Goal: Information Seeking & Learning: Learn about a topic

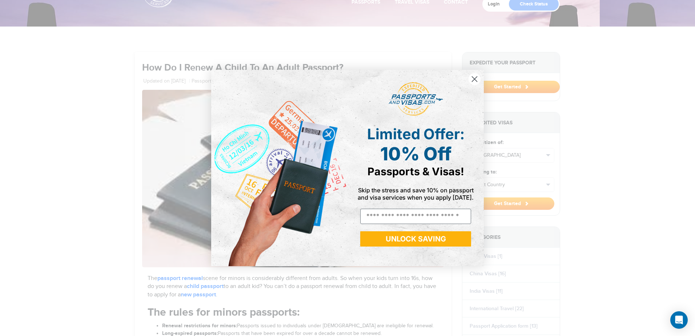
click at [476, 80] on circle "Close dialog" at bounding box center [475, 79] width 12 height 12
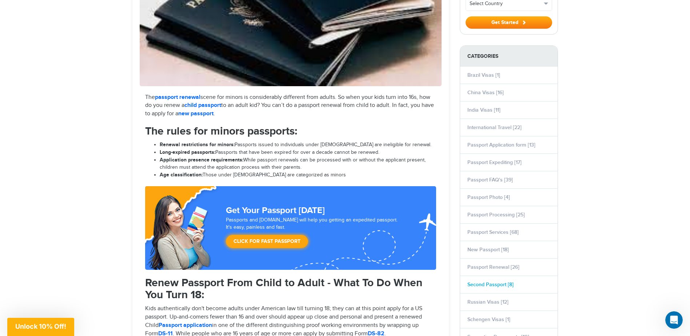
scroll to position [145, 0]
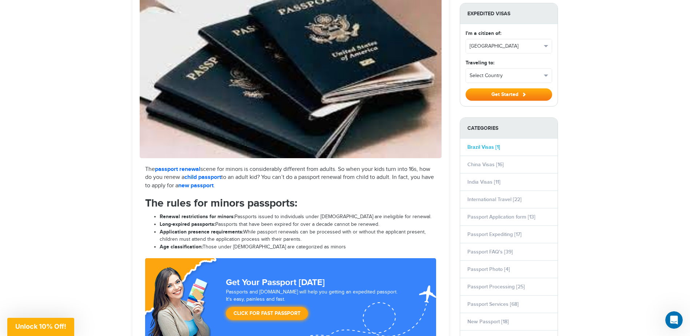
click at [480, 148] on link "Brazil Visas [1]" at bounding box center [483, 147] width 33 height 6
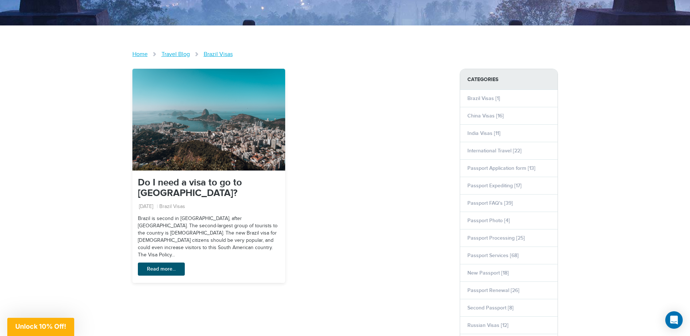
click at [158, 263] on link "Read more..." at bounding box center [161, 269] width 47 height 13
